Goal: Find specific page/section: Find specific page/section

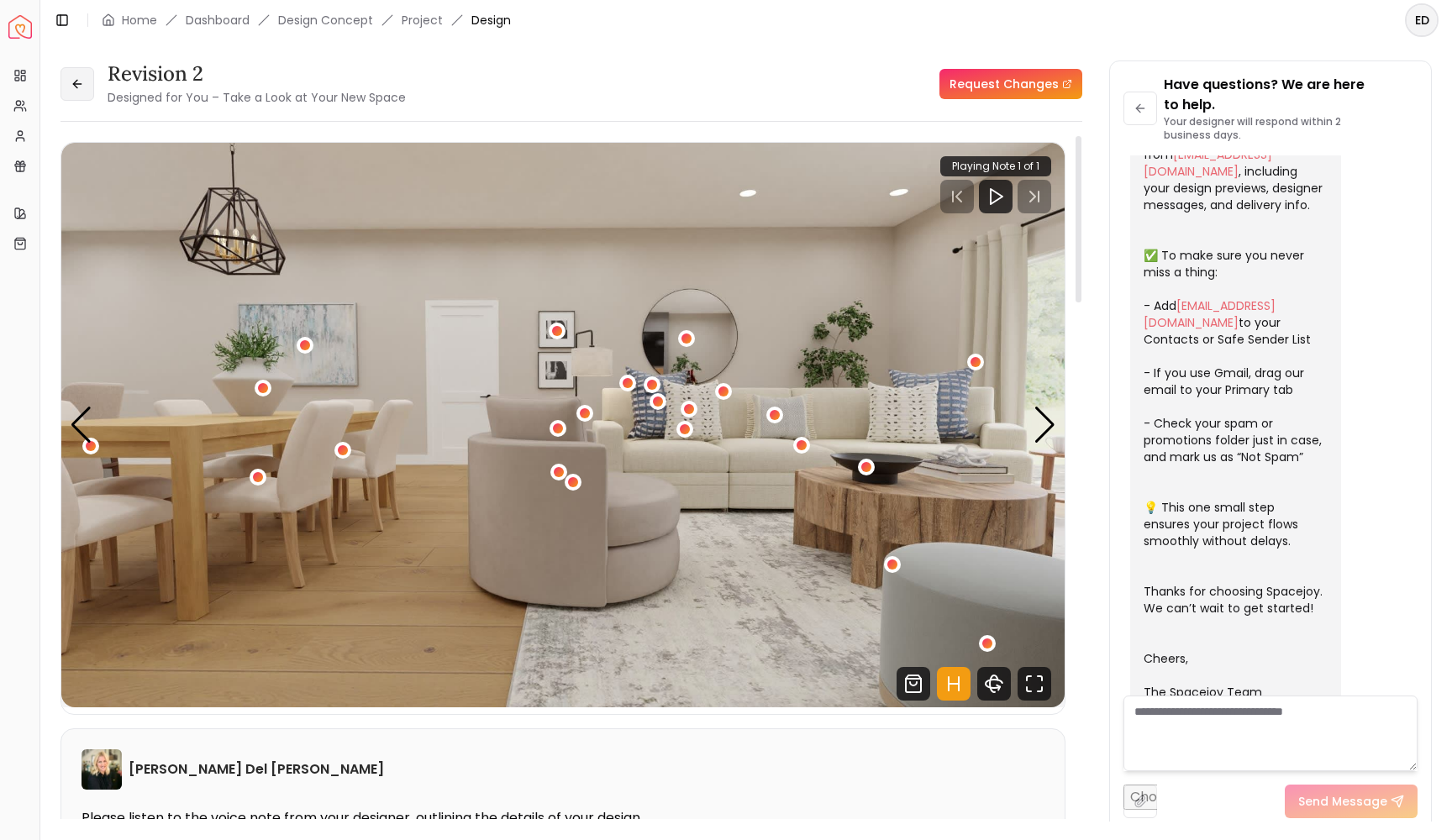
click at [80, 88] on icon at bounding box center [78, 84] width 14 height 14
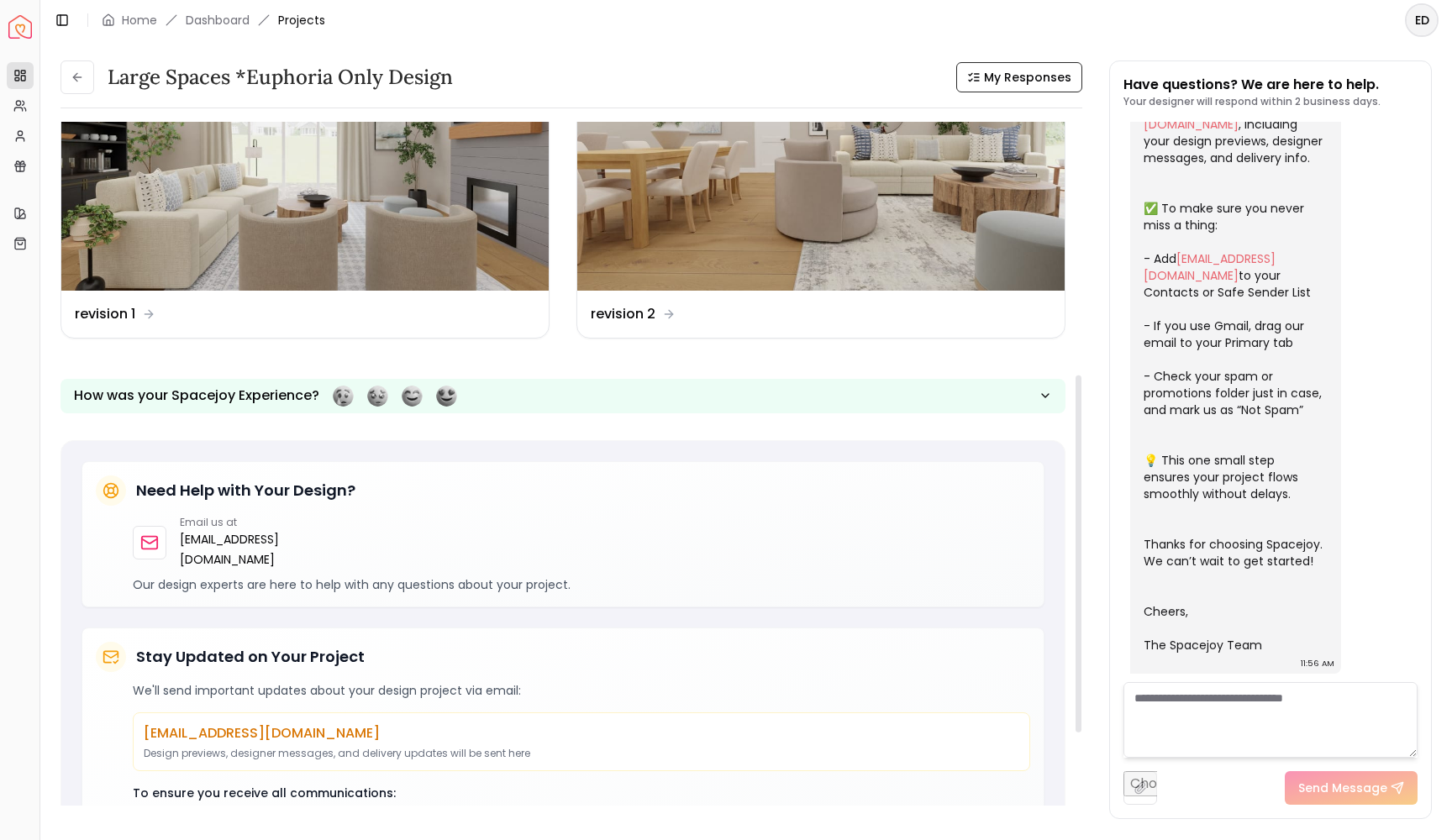
scroll to position [484, 0]
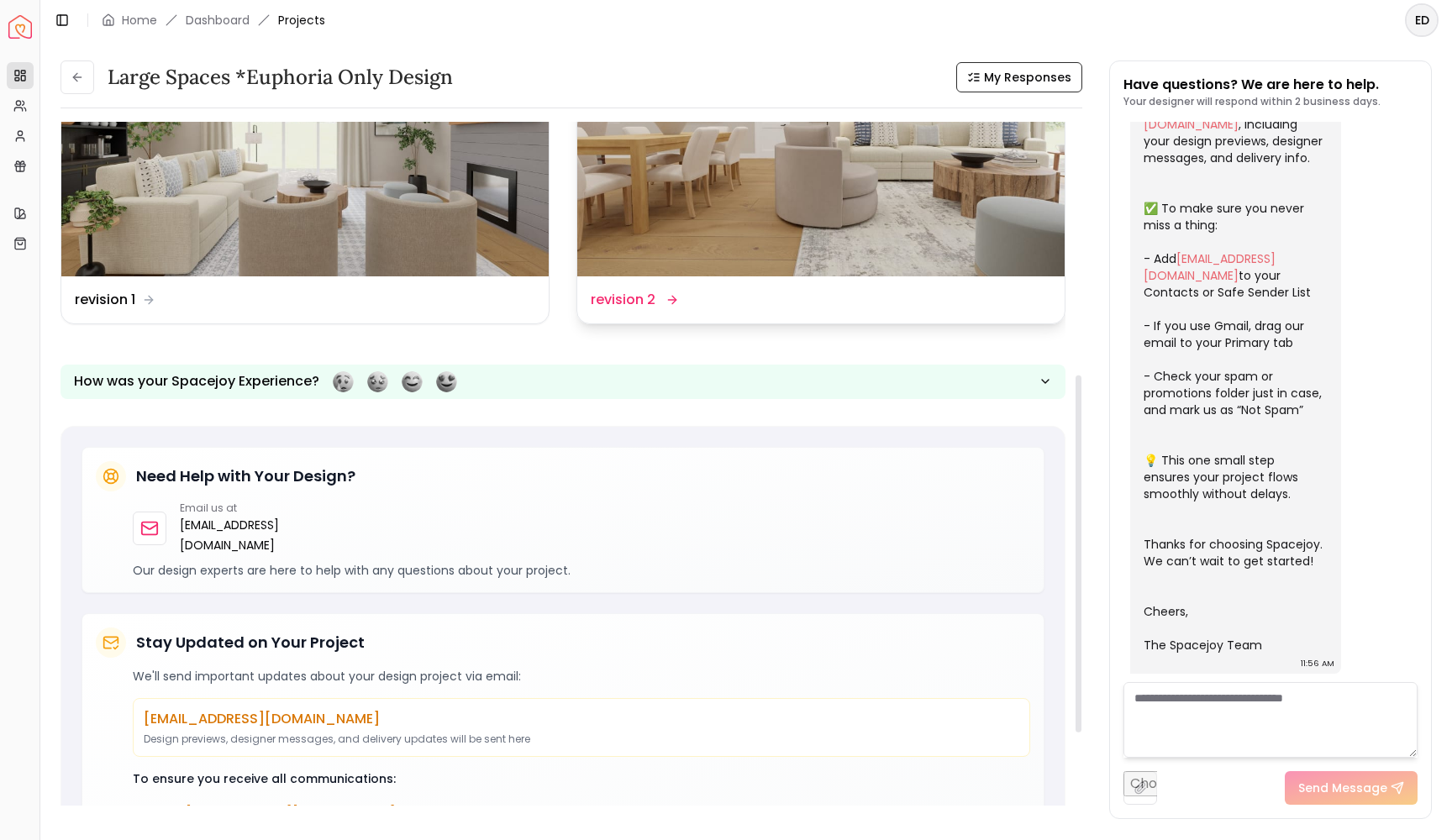
click at [644, 271] on img at bounding box center [821, 139] width 488 height 274
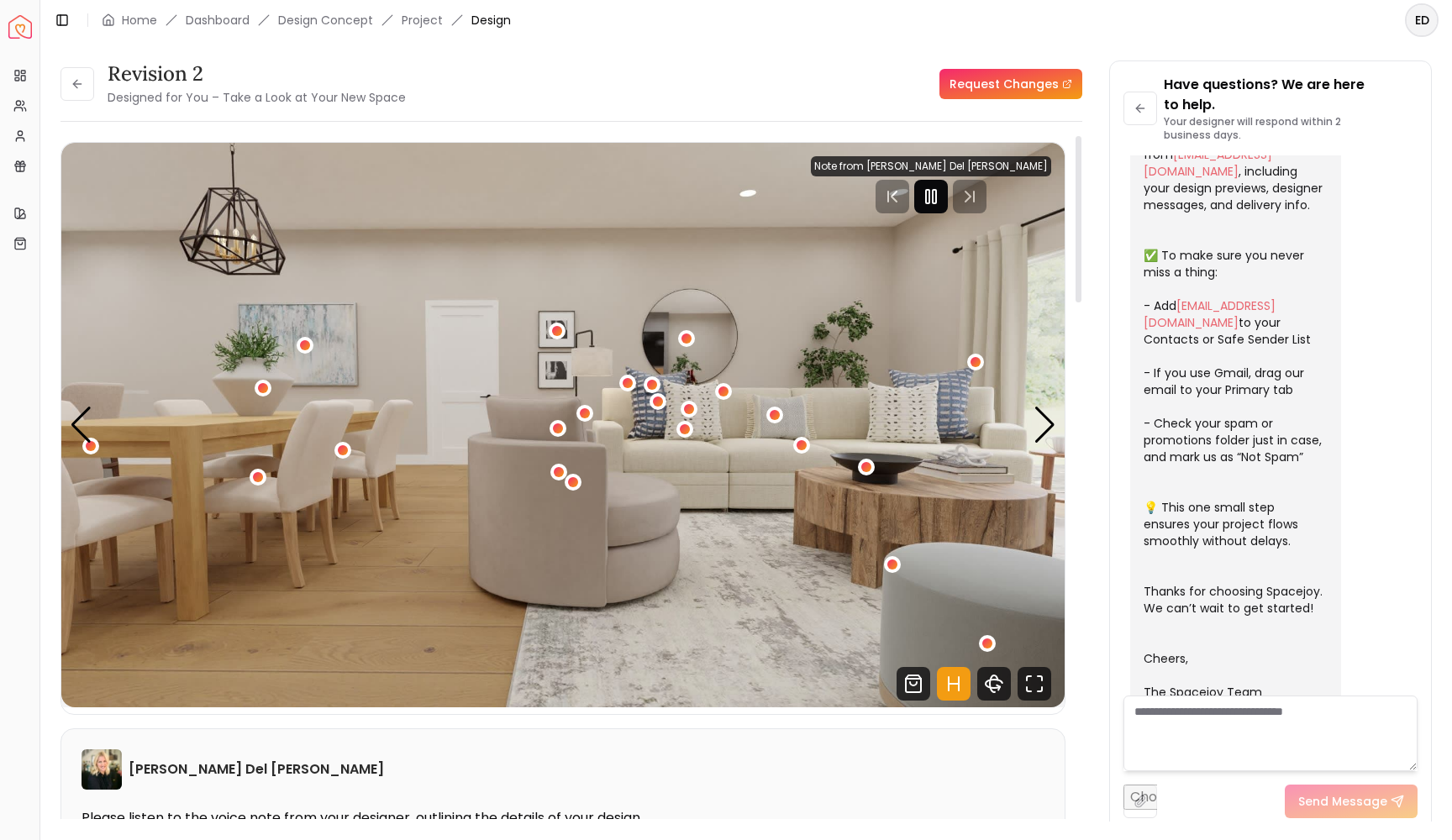
click at [929, 202] on rect "Pause" at bounding box center [928, 197] width 3 height 14
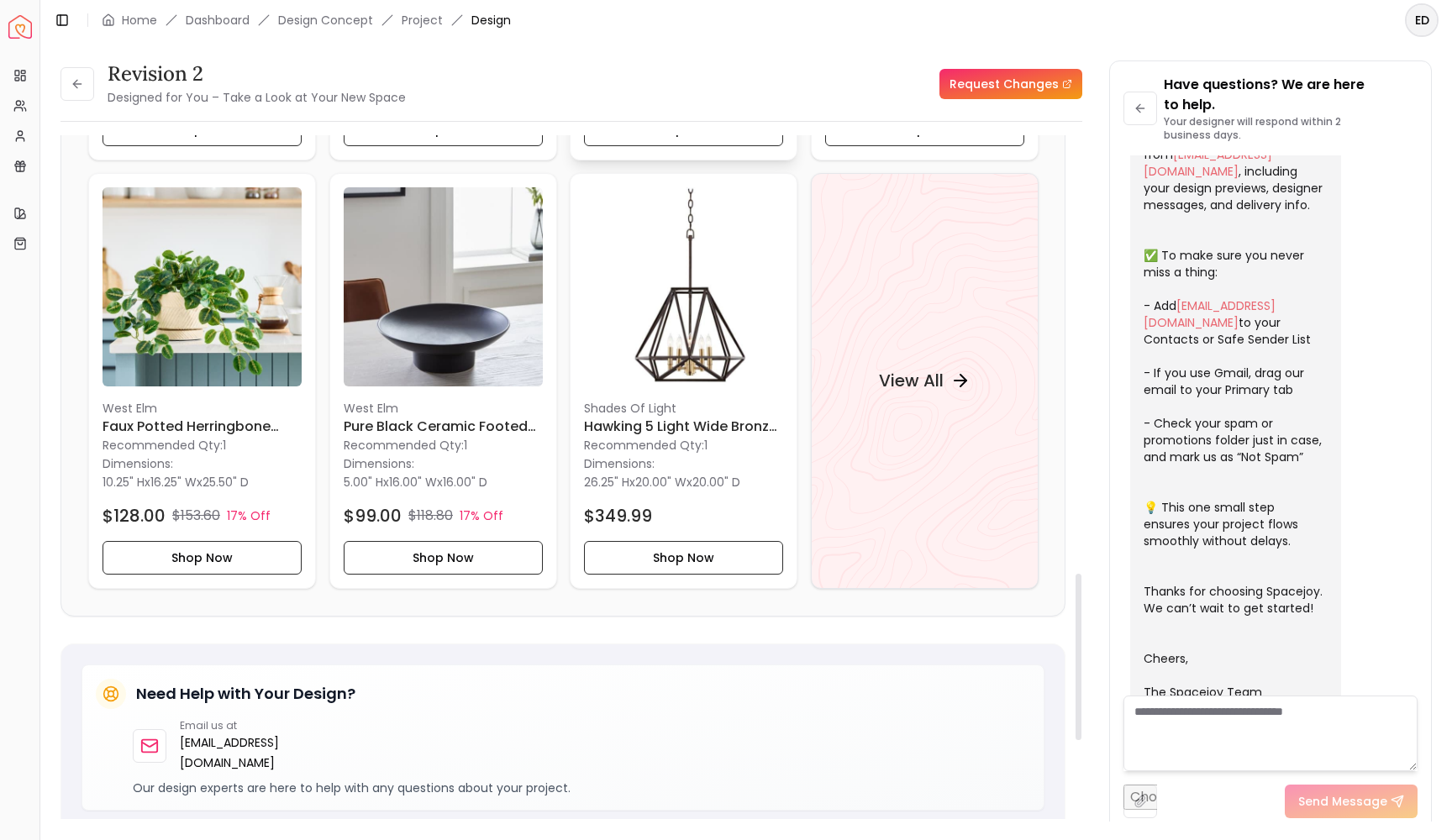
scroll to position [1849, 0]
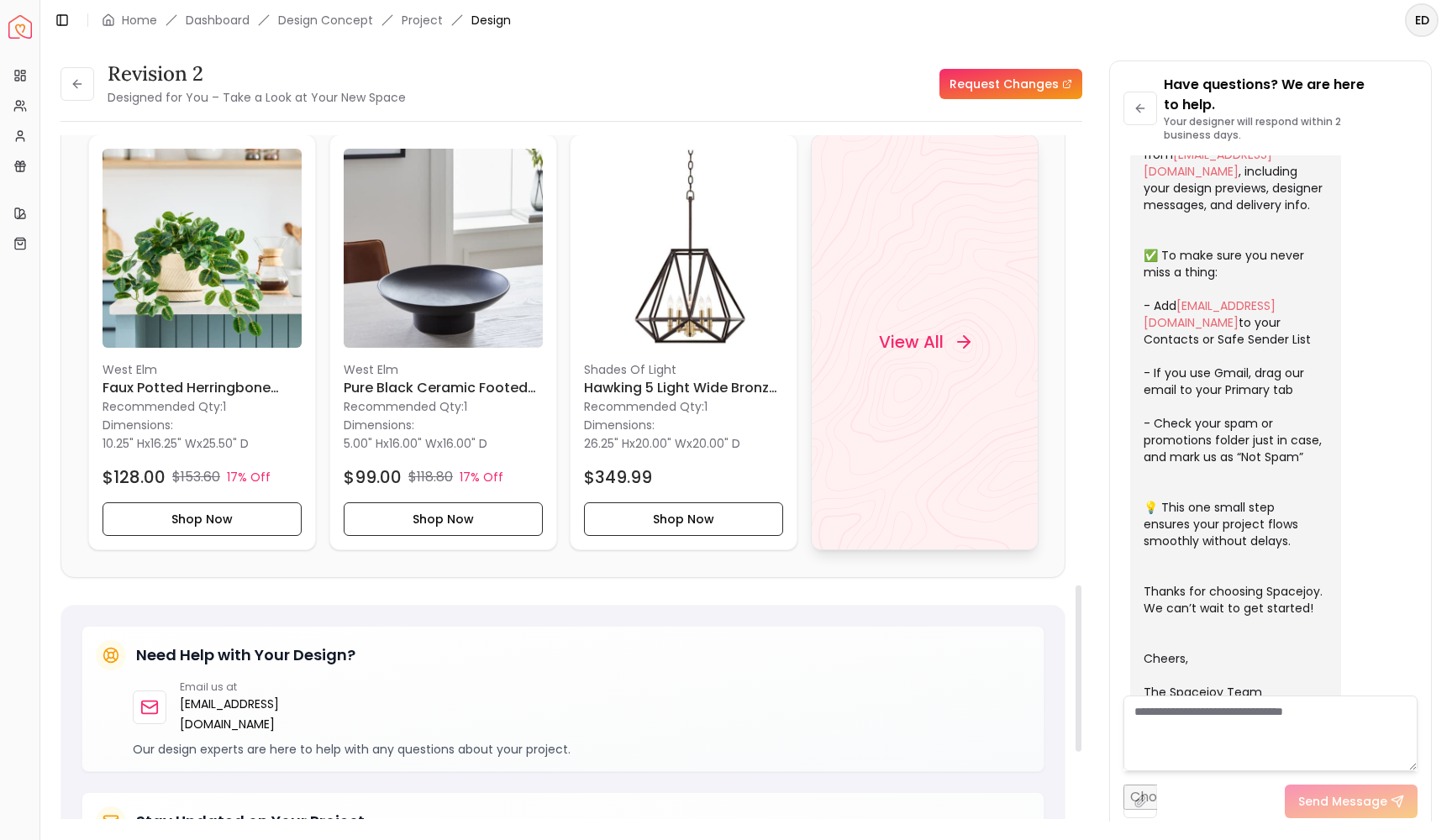
click at [886, 340] on h4 "View All" at bounding box center [910, 342] width 65 height 24
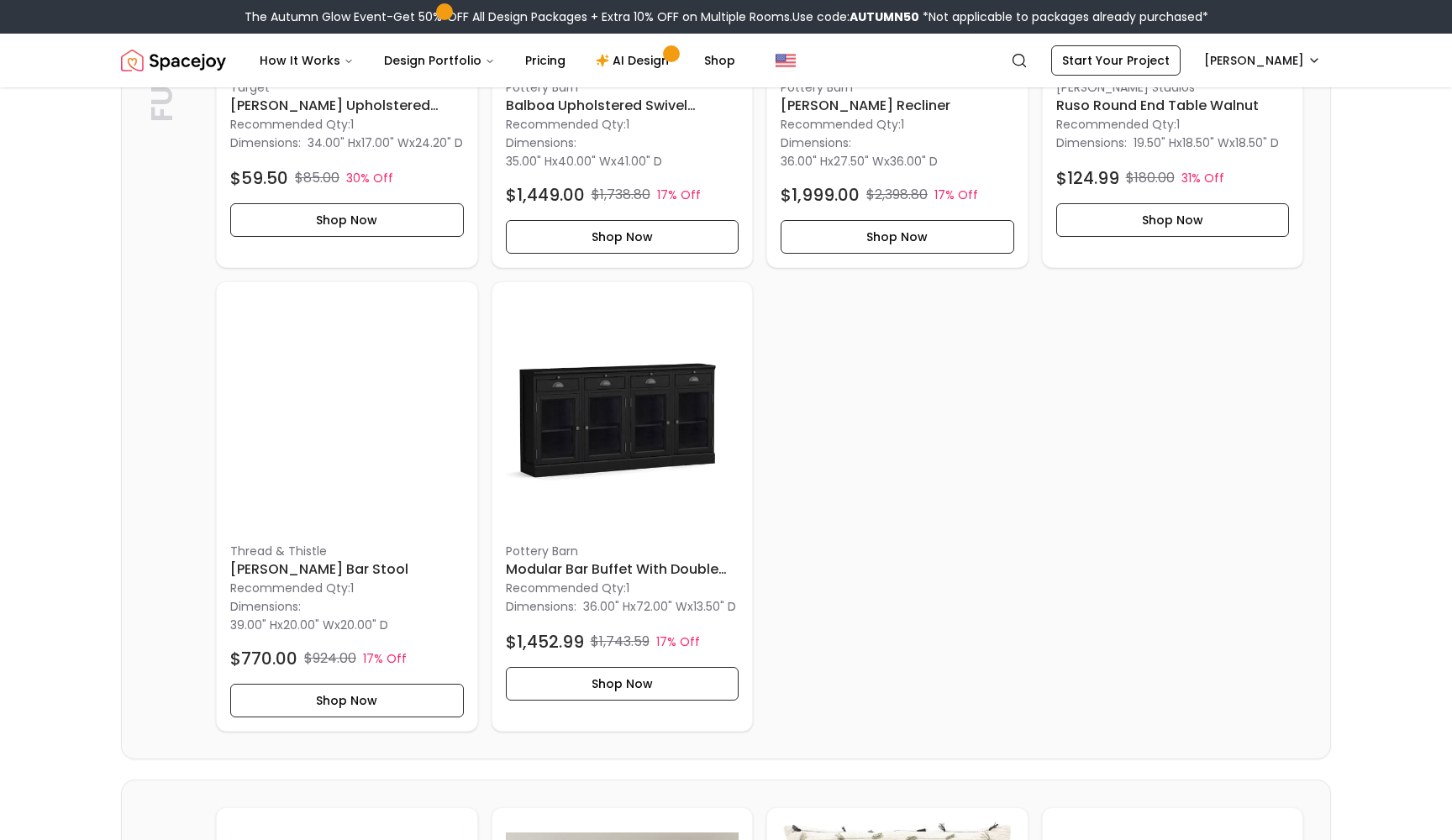
scroll to position [1209, 0]
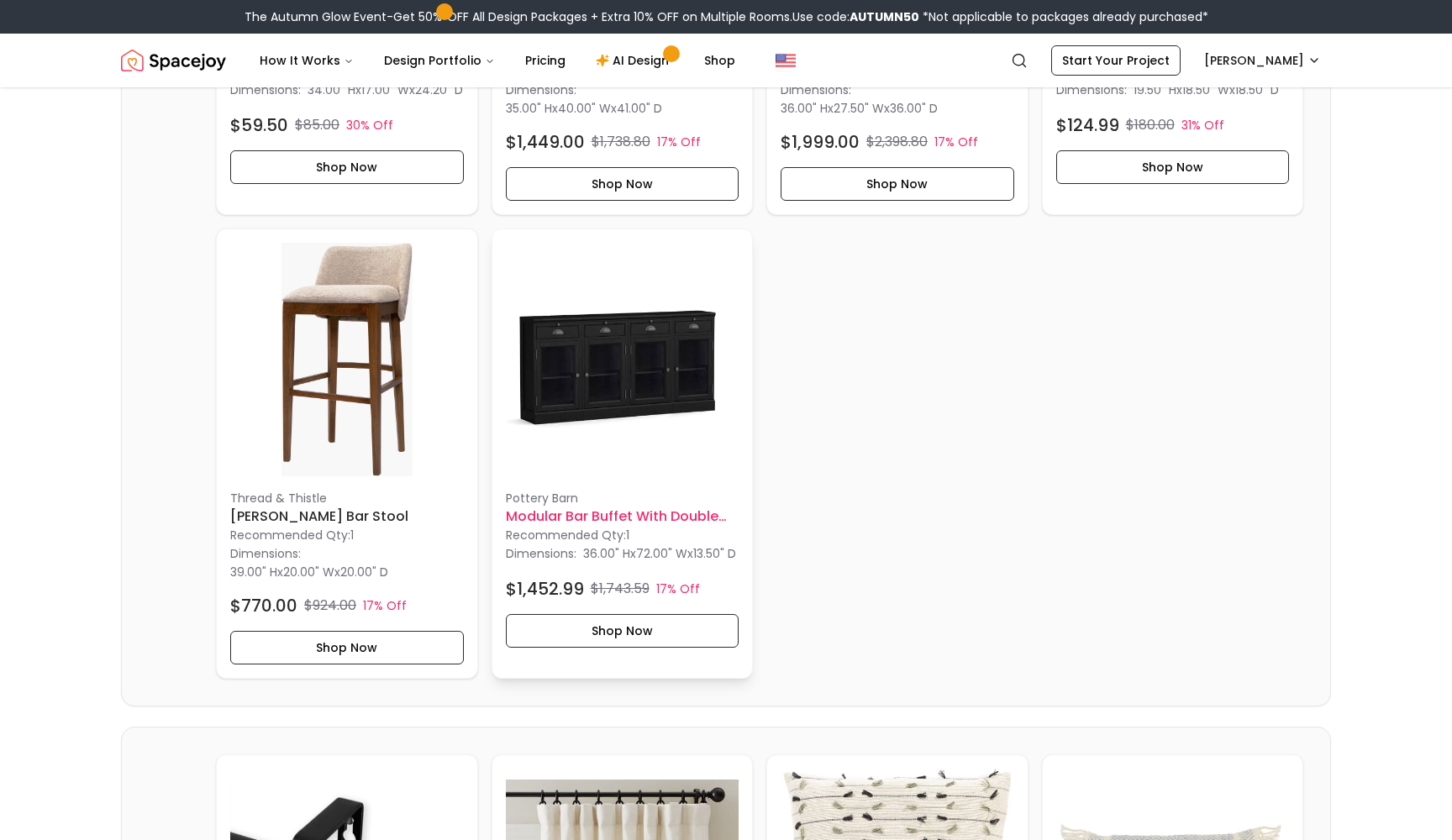
click at [661, 364] on img at bounding box center [622, 359] width 234 height 234
